Goal: Navigation & Orientation: Find specific page/section

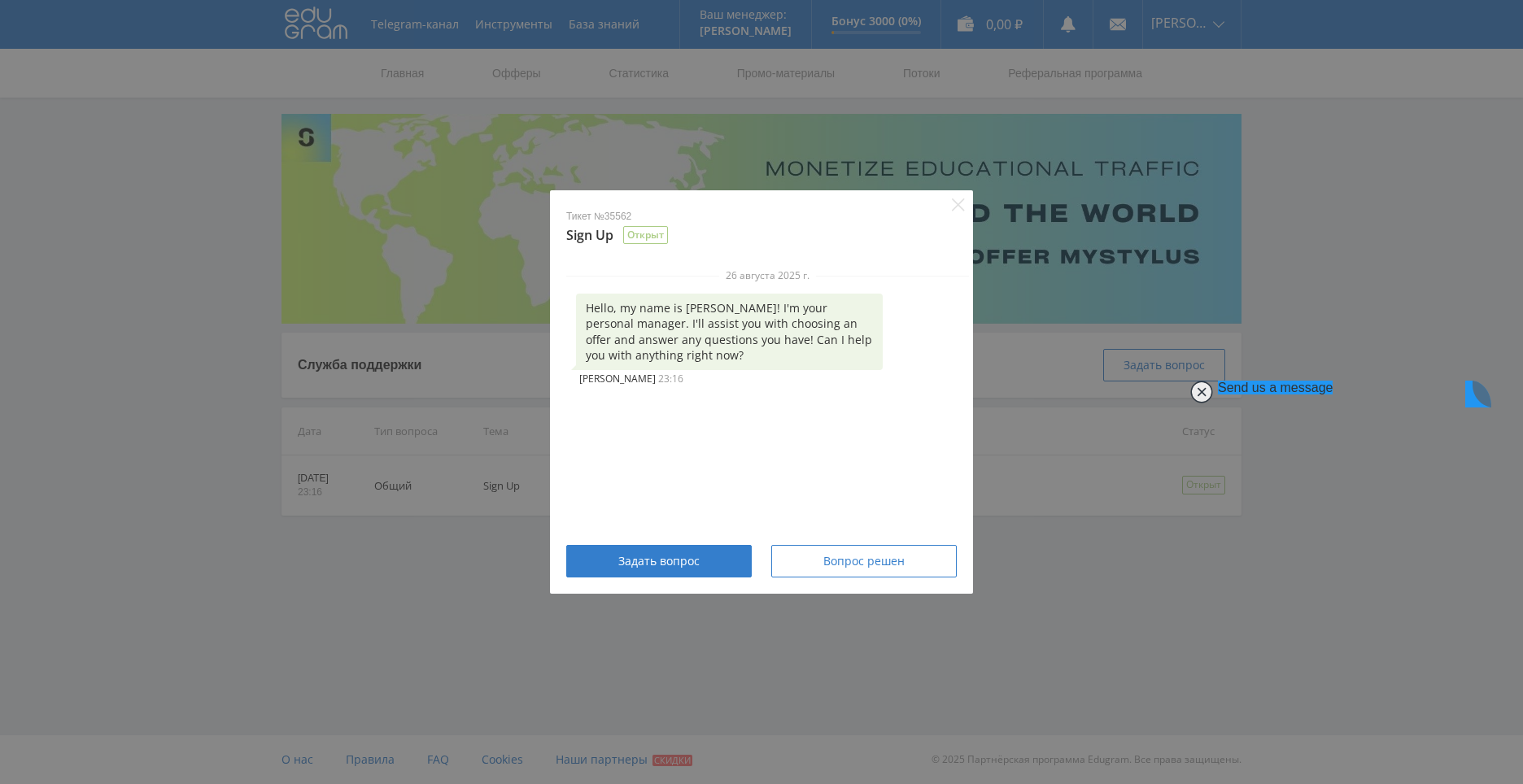
scroll to position [164, 0]
click at [954, 204] on icon "Close" at bounding box center [958, 204] width 13 height 13
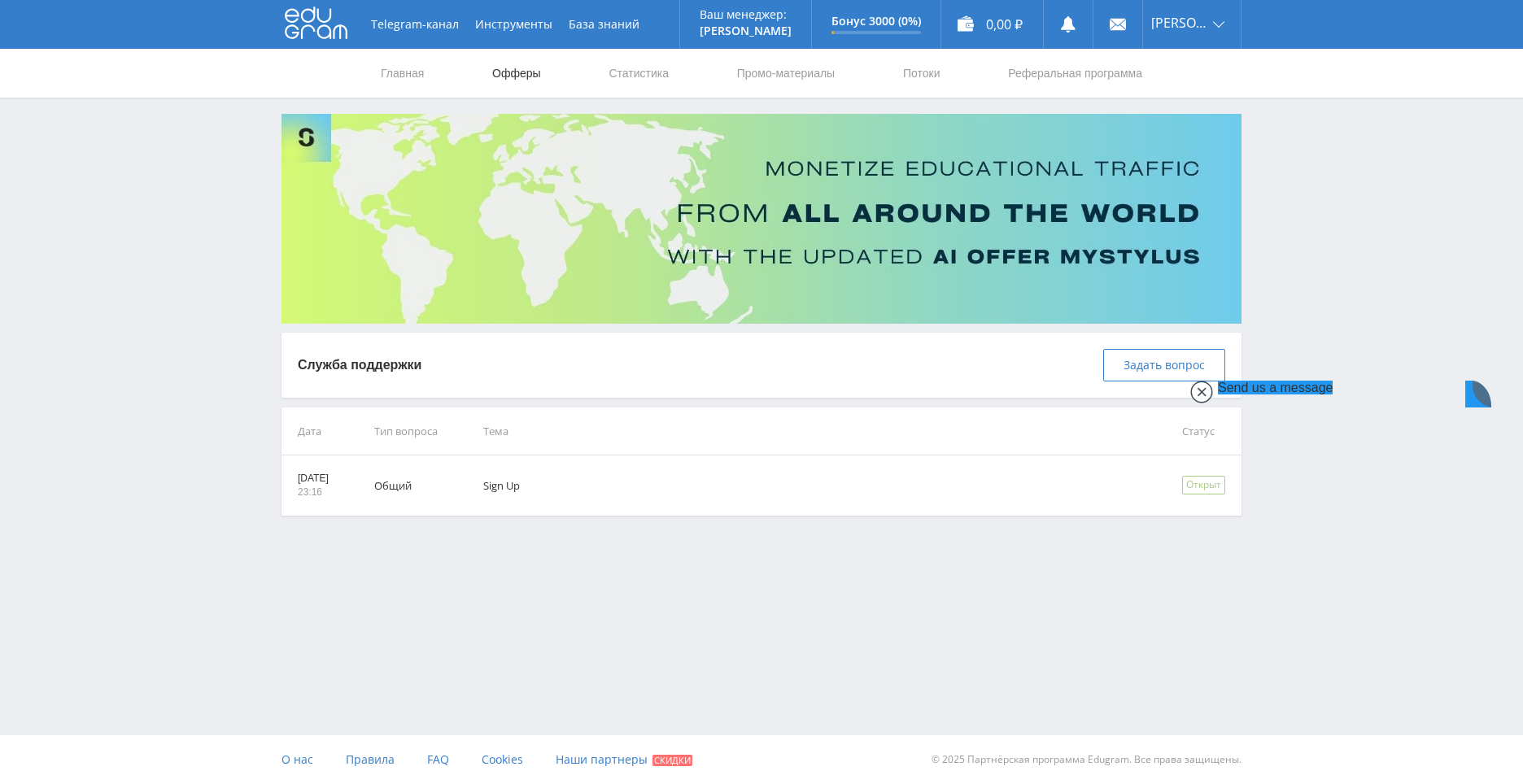
click at [522, 74] on link "Офферы" at bounding box center [517, 72] width 52 height 49
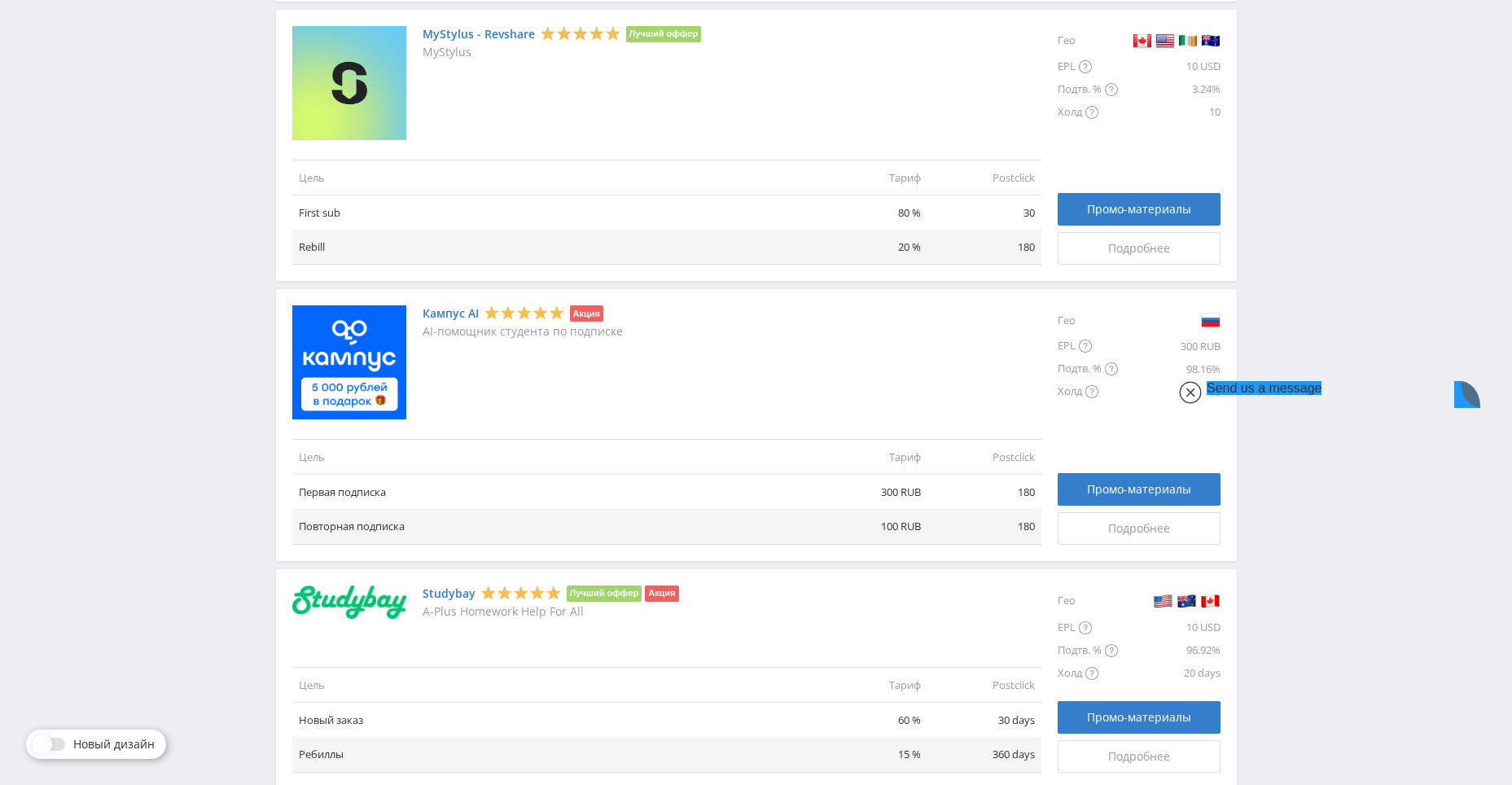
scroll to position [733, 0]
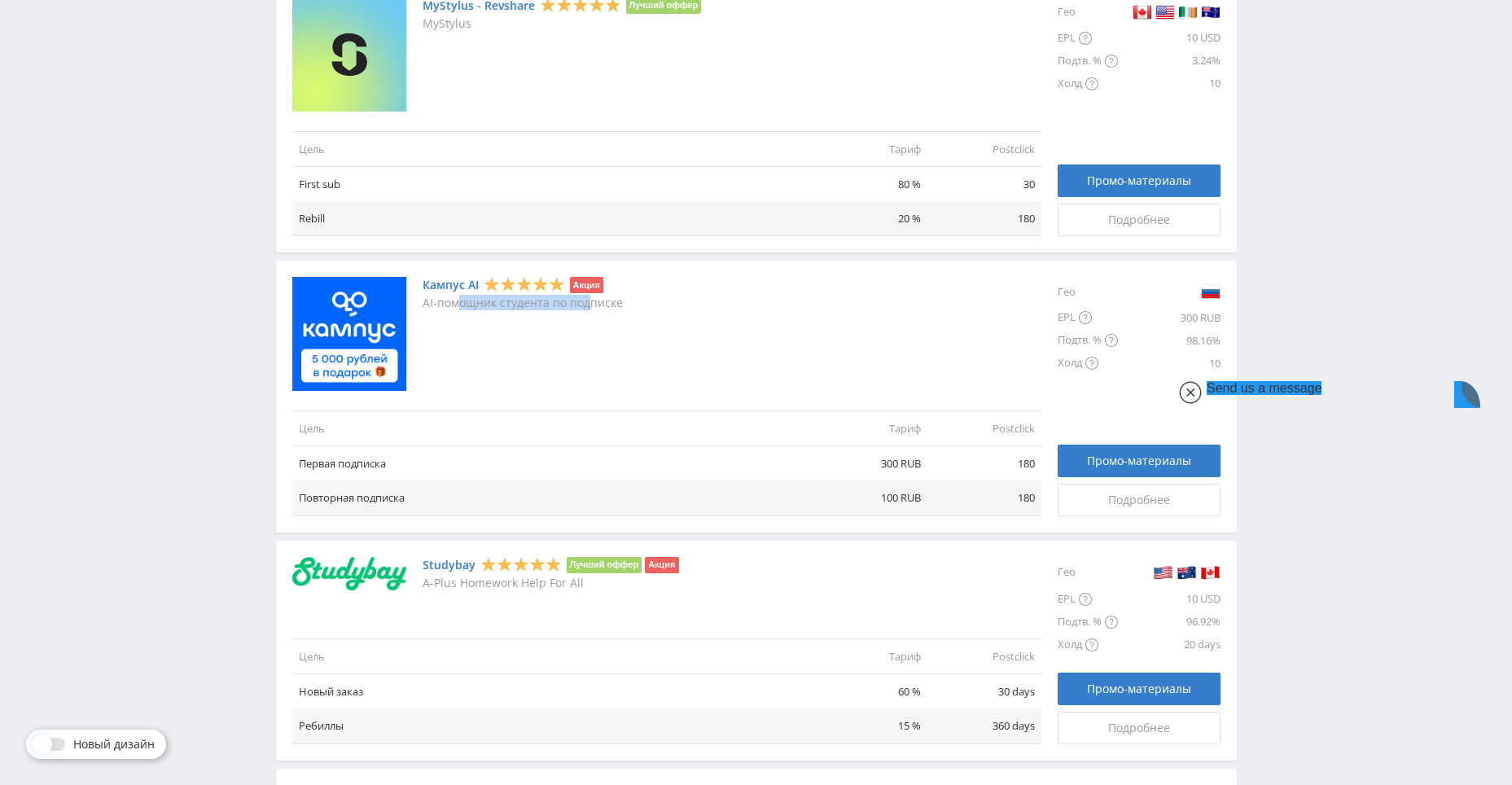
drag, startPoint x: 587, startPoint y: 299, endPoint x: 461, endPoint y: 301, distance: 126.0
click at [461, 301] on p "AI-помощник студента по подписке" at bounding box center [523, 303] width 200 height 13
click at [500, 346] on div "Кампус AI Акция AI-помощник студента по подписке" at bounding box center [523, 334] width 200 height 114
click at [456, 281] on link "Кампус AI" at bounding box center [450, 285] width 56 height 13
